Goal: Task Accomplishment & Management: Complete application form

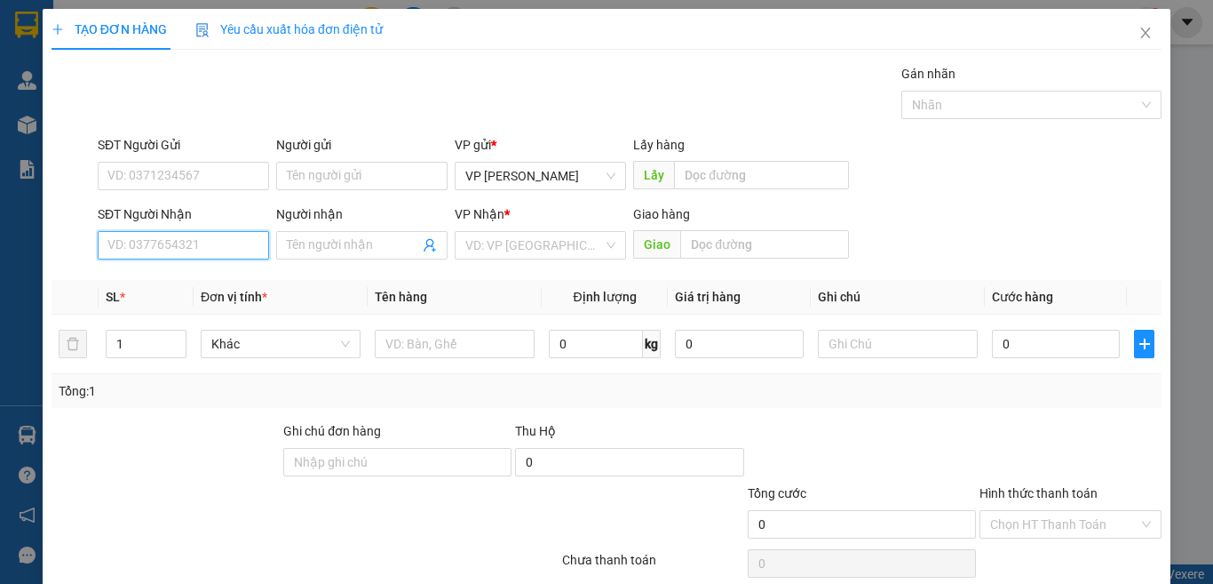
click at [219, 247] on input "SĐT Người Nhận" at bounding box center [183, 245] width 171 height 28
drag, startPoint x: 713, startPoint y: 401, endPoint x: 170, endPoint y: 237, distance: 567.7
click at [170, 237] on input "077370" at bounding box center [183, 245] width 171 height 28
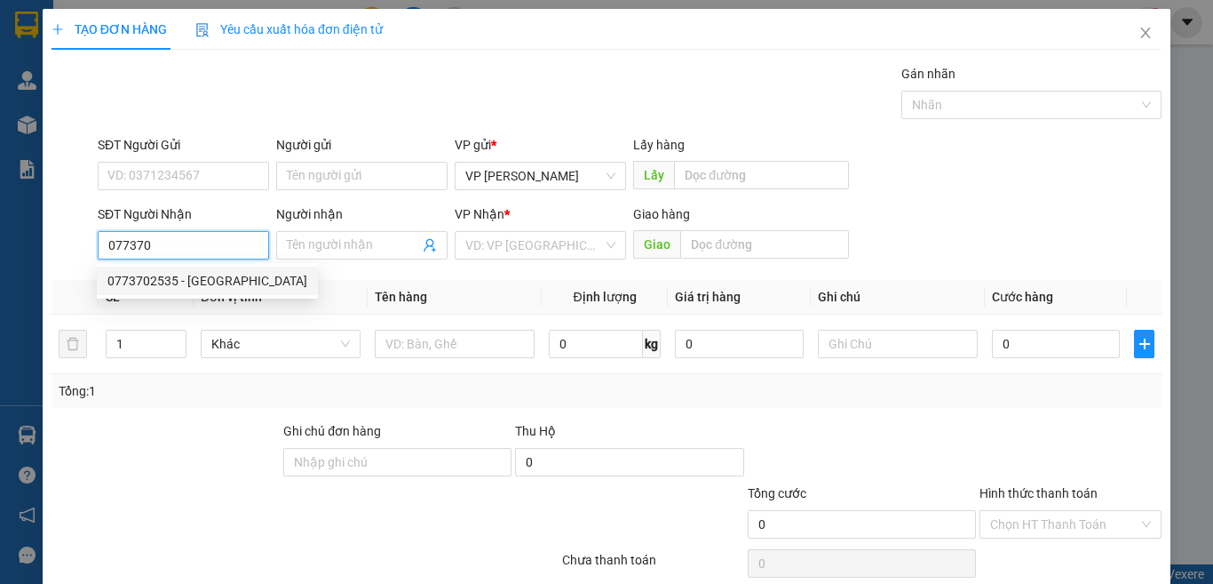
click at [176, 284] on div "0773702535 - [GEOGRAPHIC_DATA]" at bounding box center [207, 281] width 200 height 20
type input "0773702535"
type input "Nga"
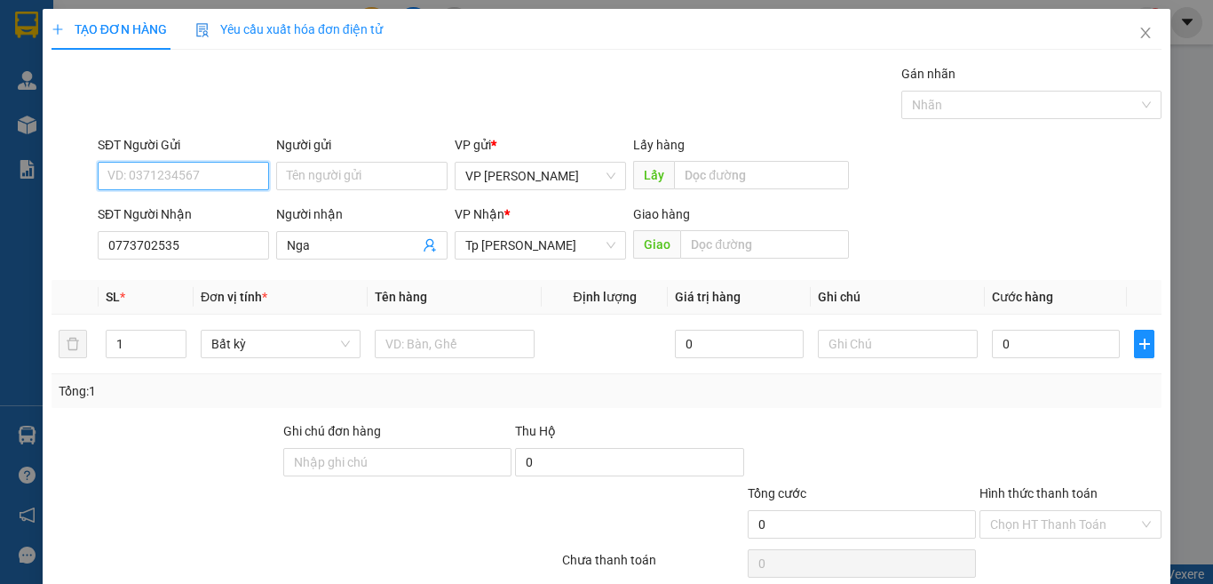
click at [225, 174] on input "SĐT Người Gửi" at bounding box center [183, 176] width 171 height 28
click at [218, 215] on div "0832676408 - Dũng" at bounding box center [180, 212] width 147 height 20
type input "0832676408"
type input "Dũng"
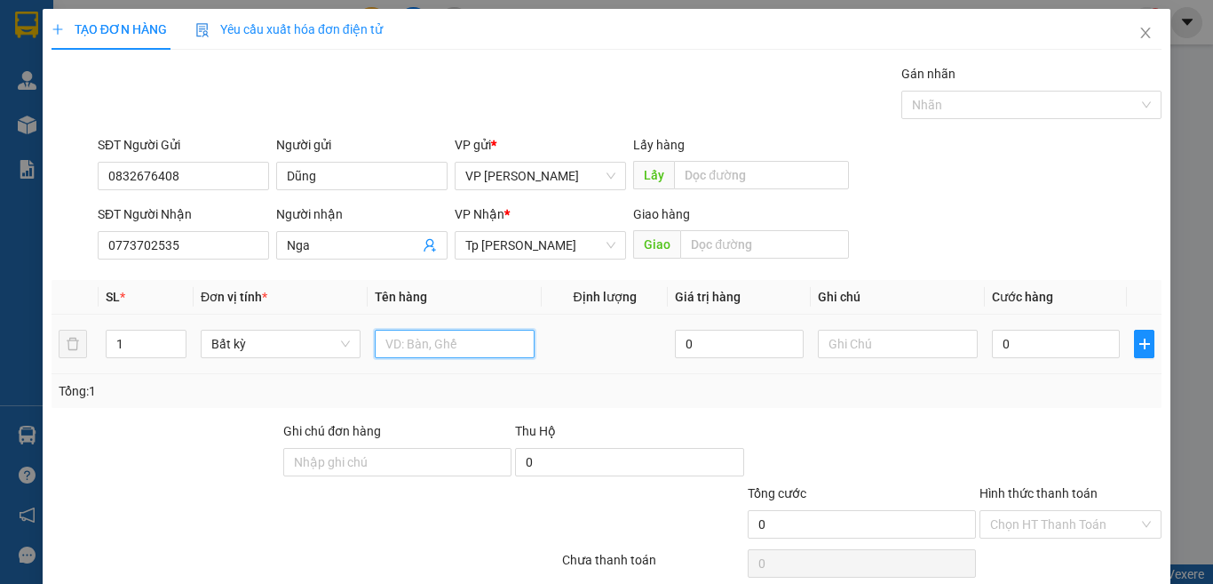
click at [404, 339] on input "text" at bounding box center [455, 344] width 160 height 28
type input "1T XÁM NHỎ/ THUỐC"
click at [1004, 339] on input "0" at bounding box center [1056, 344] width 128 height 28
type input "3"
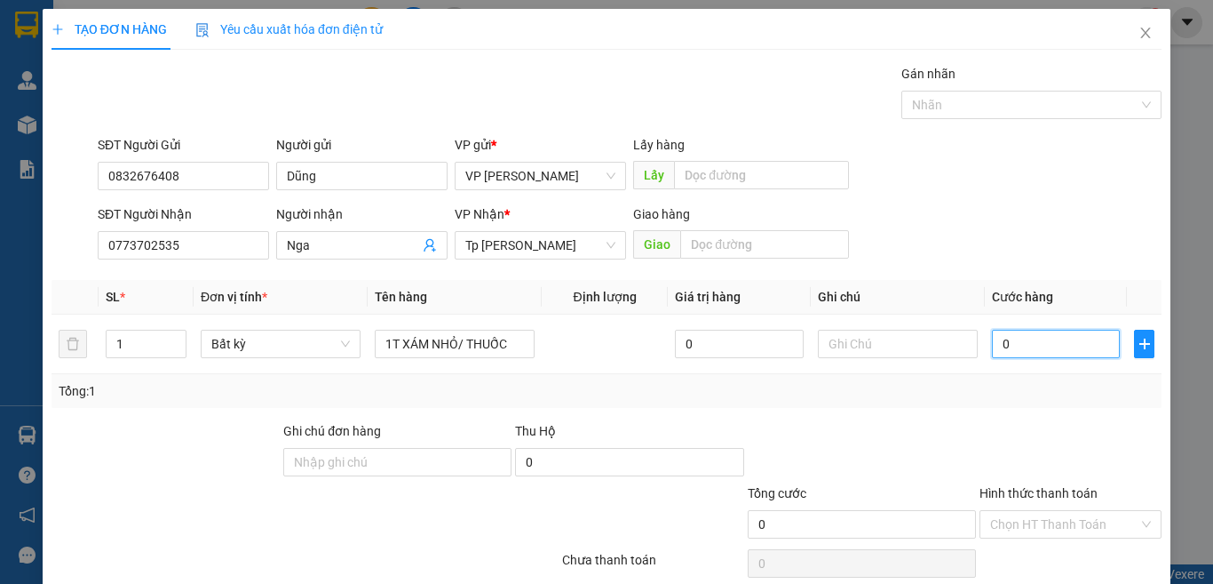
type input "3"
type input "30"
click at [1018, 526] on input "Hình thức thanh toán" at bounding box center [1065, 524] width 148 height 27
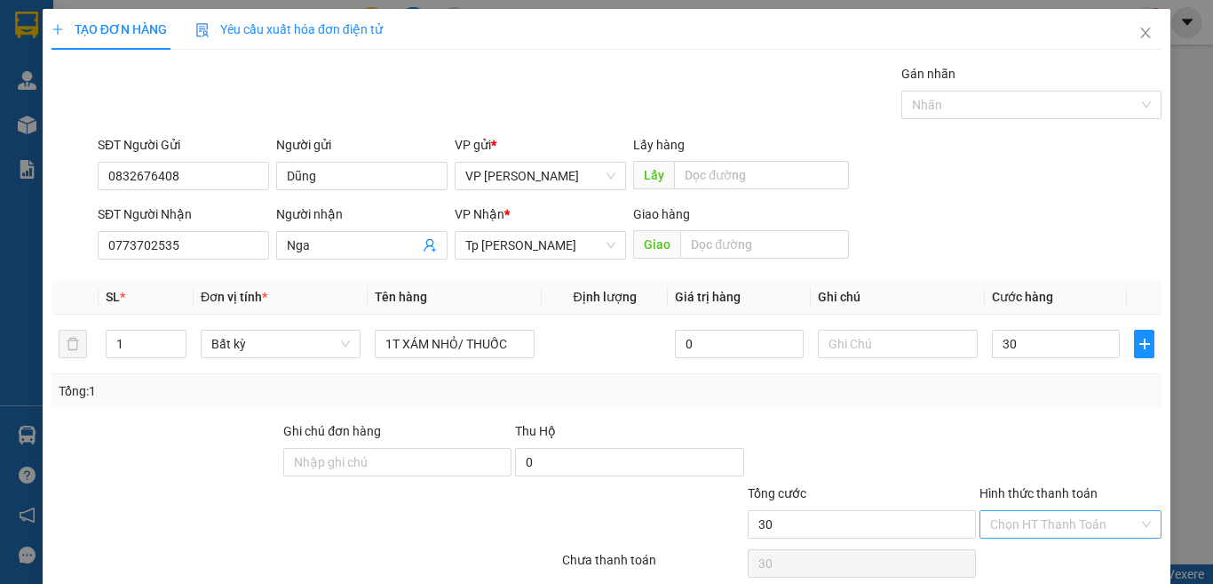
type input "30.000"
click at [1030, 457] on div "Tại văn phòng" at bounding box center [1058, 460] width 158 height 20
type input "0"
click at [1061, 530] on span "Tại văn phòng" at bounding box center [1071, 524] width 161 height 27
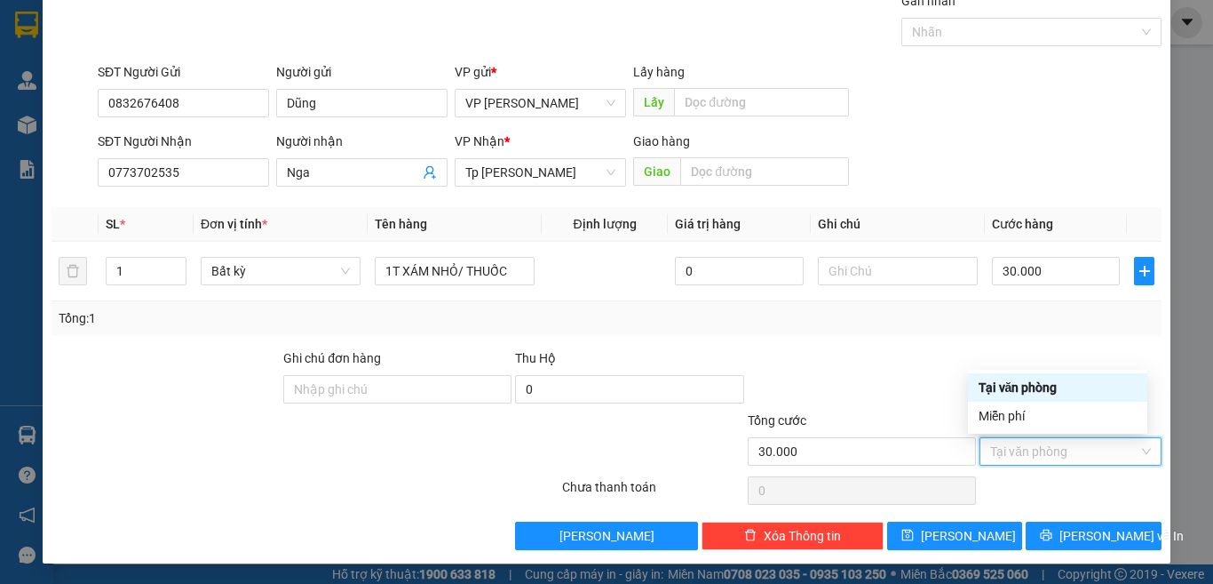
click at [1045, 397] on div "Tại văn phòng" at bounding box center [1057, 387] width 179 height 28
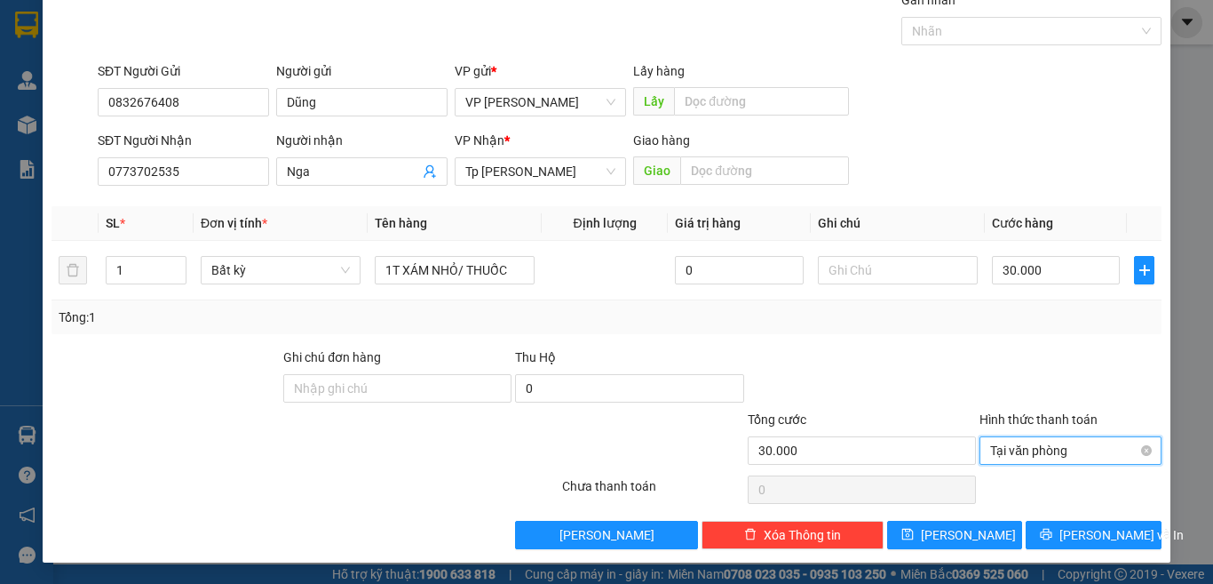
click at [1129, 456] on span "Tại văn phòng" at bounding box center [1071, 450] width 161 height 27
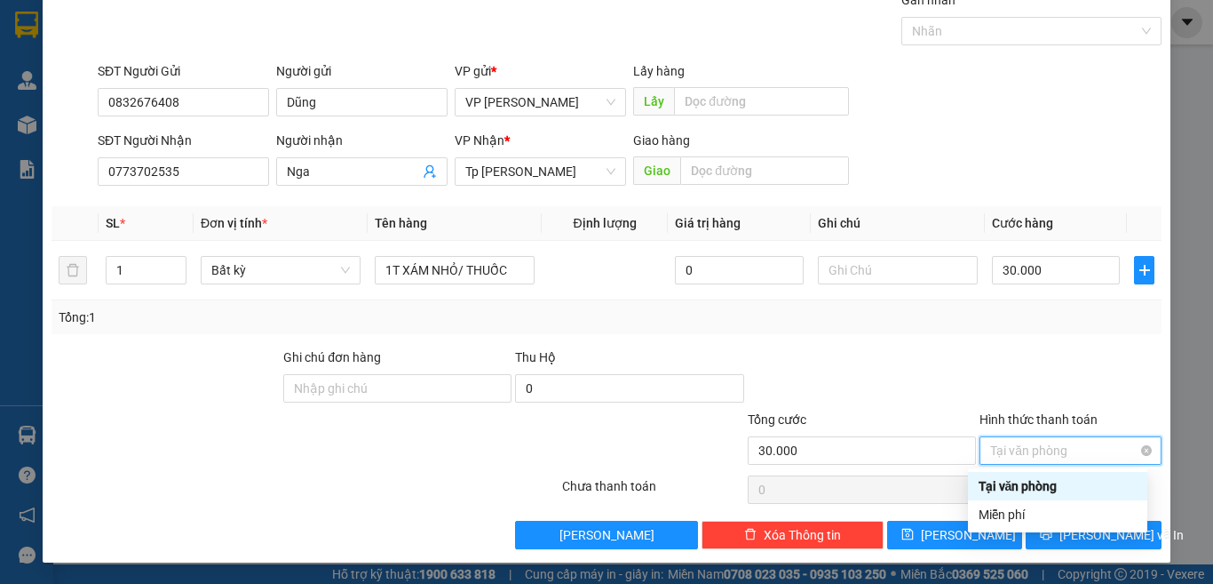
click at [1067, 441] on span "Tại văn phòng" at bounding box center [1071, 450] width 161 height 27
click at [1068, 487] on div "Tại văn phòng" at bounding box center [1058, 486] width 158 height 20
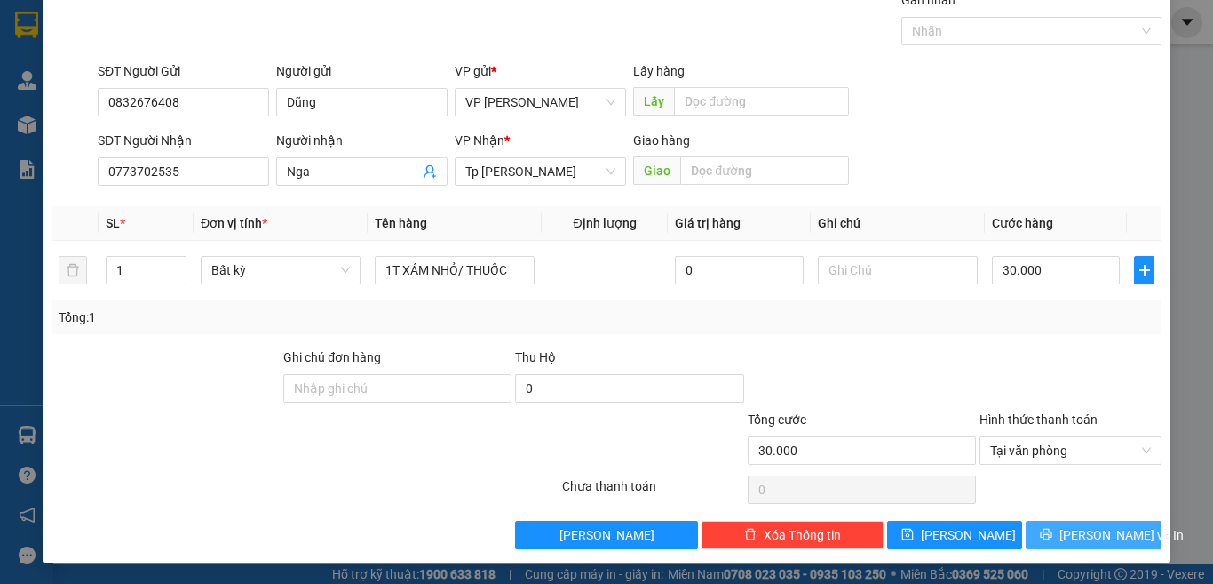
click at [1092, 525] on span "[PERSON_NAME] và In" at bounding box center [1122, 535] width 124 height 20
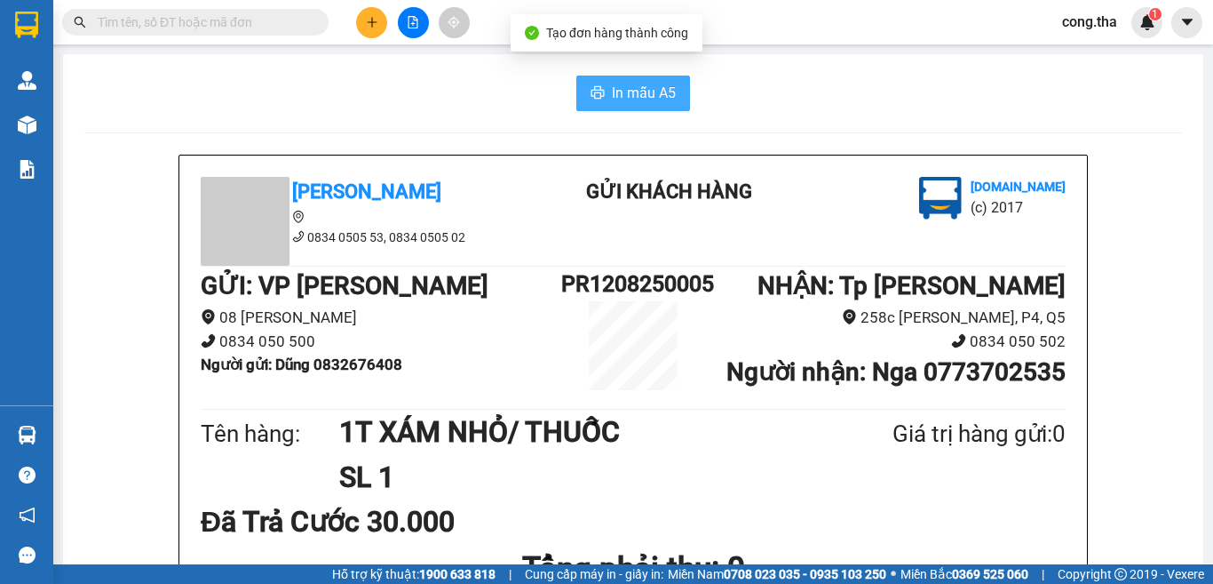
click at [644, 98] on span "In mẫu A5" at bounding box center [644, 93] width 64 height 22
click at [634, 79] on button "In mẫu A5" at bounding box center [634, 94] width 114 height 36
click at [659, 103] on span "In mẫu A5" at bounding box center [644, 93] width 64 height 22
